Goal: Find specific page/section: Find specific page/section

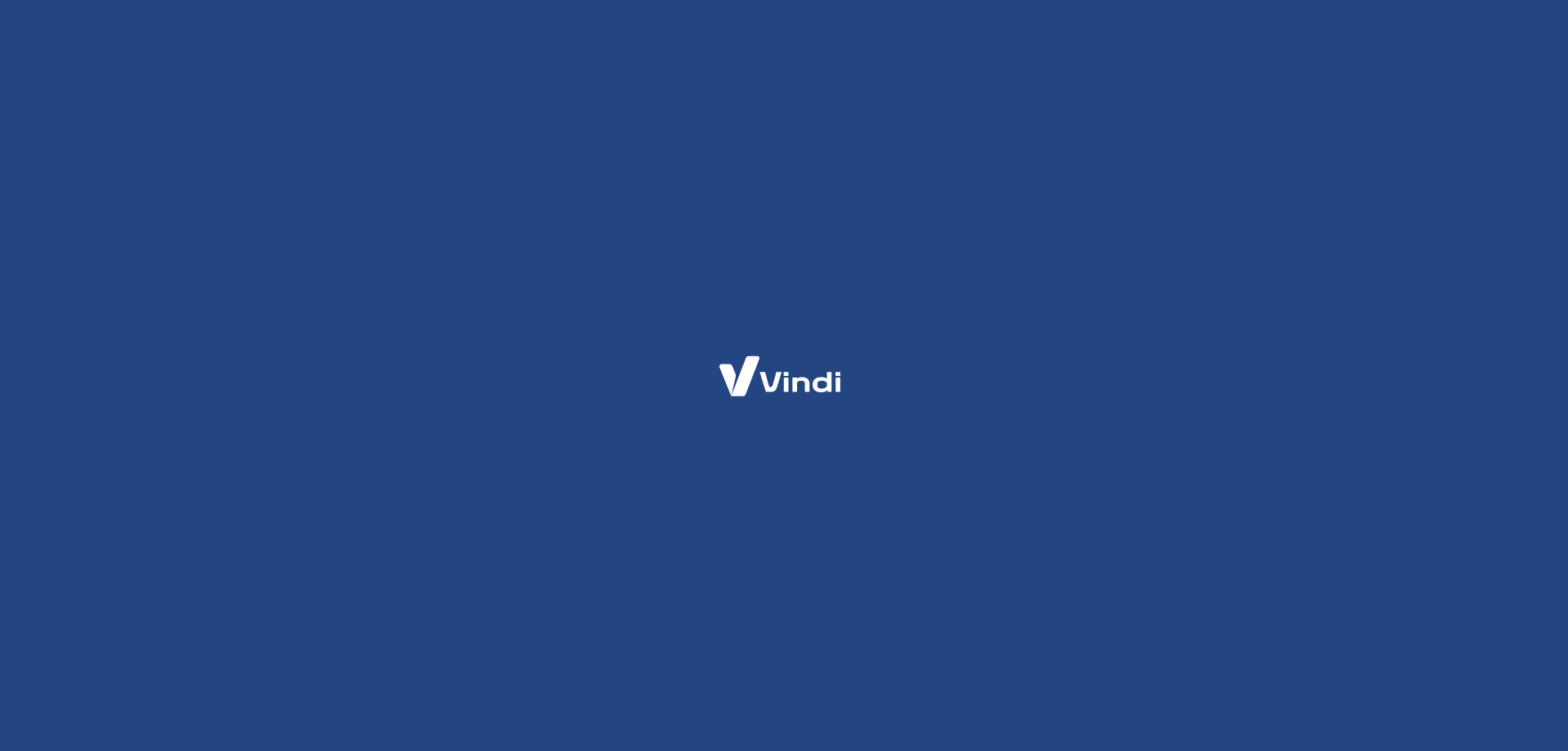
select select "SP"
select select "business"
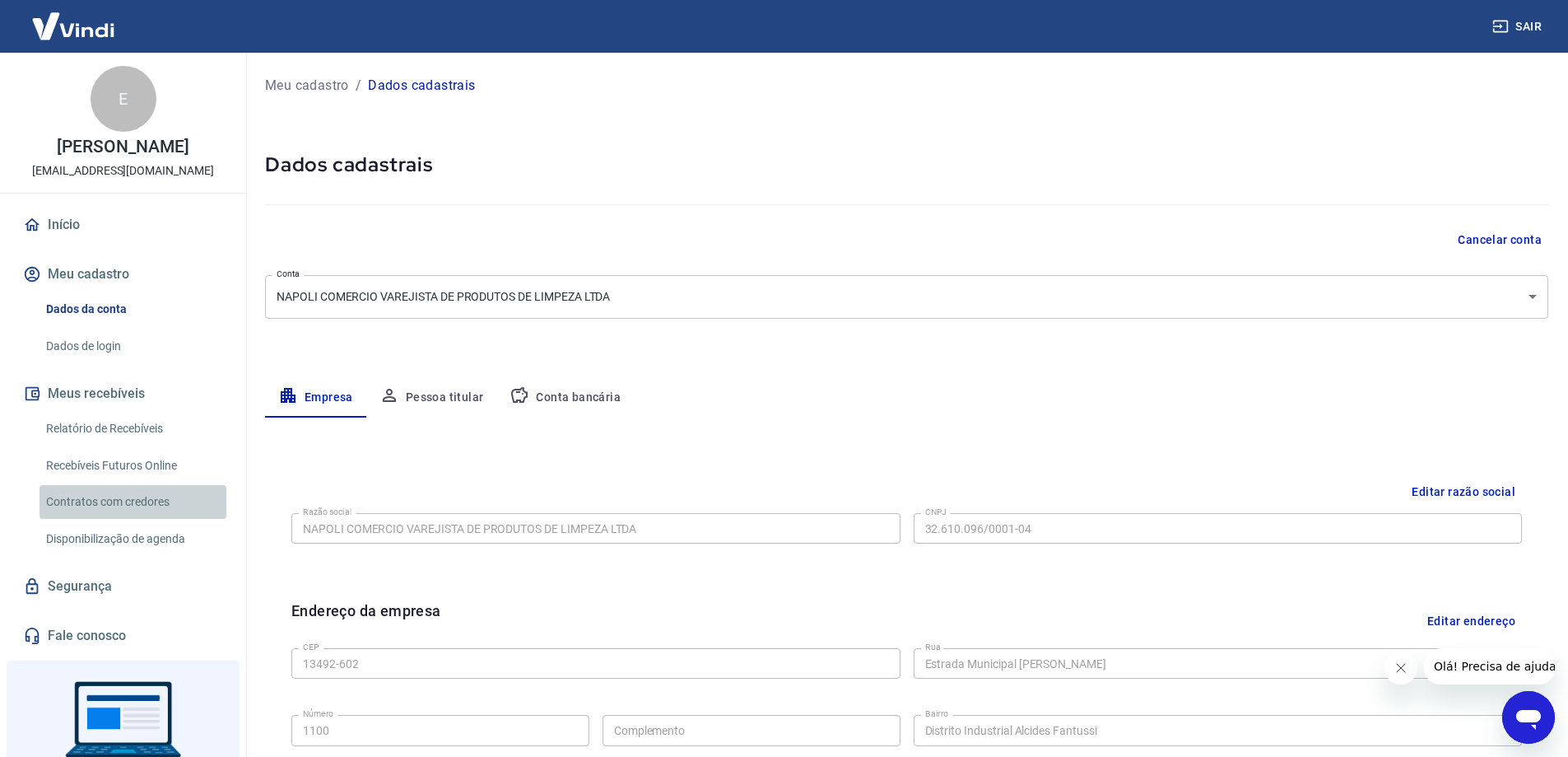
click at [136, 506] on link "Contratos com credores" at bounding box center [133, 502] width 187 height 34
